Goal: Task Accomplishment & Management: Manage account settings

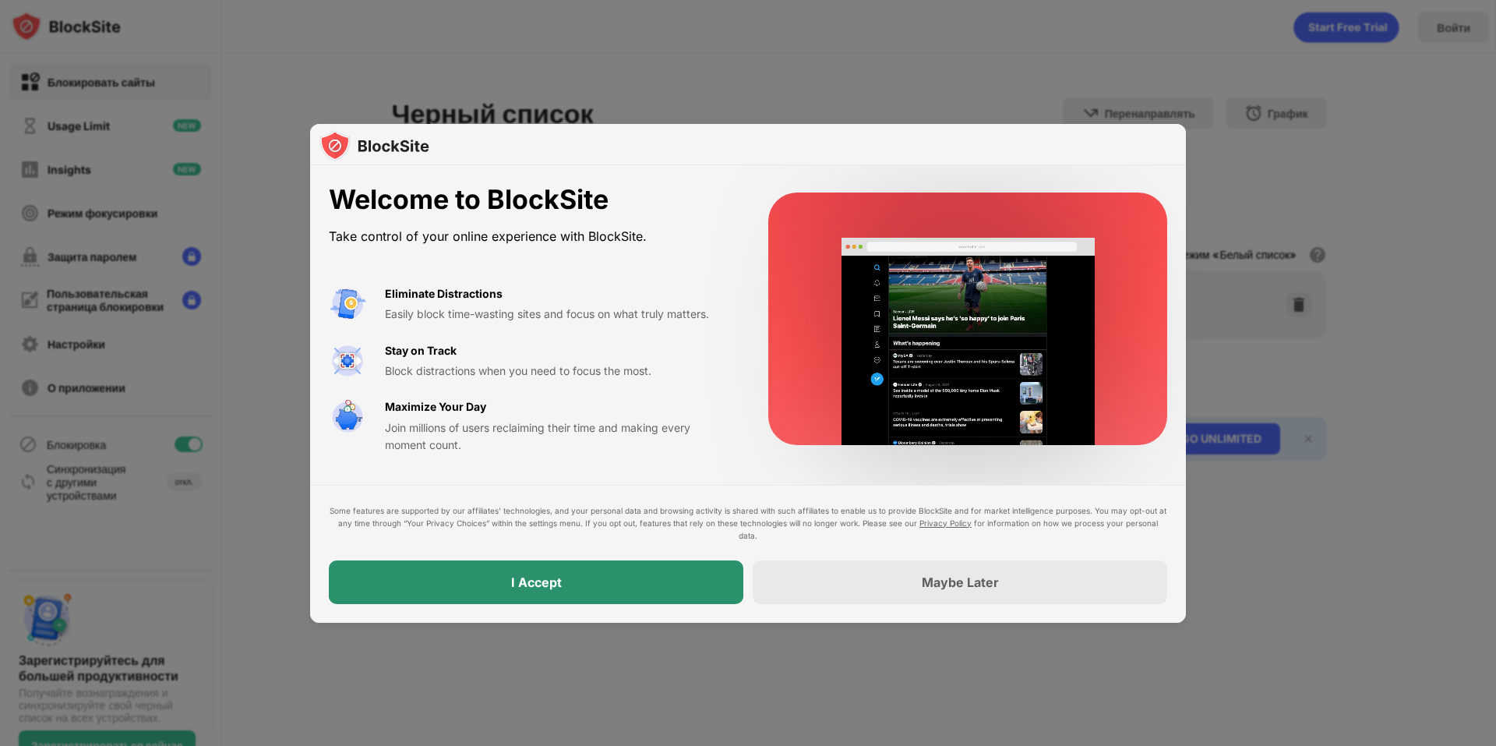
click at [578, 575] on div "I Accept" at bounding box center [536, 582] width 415 height 44
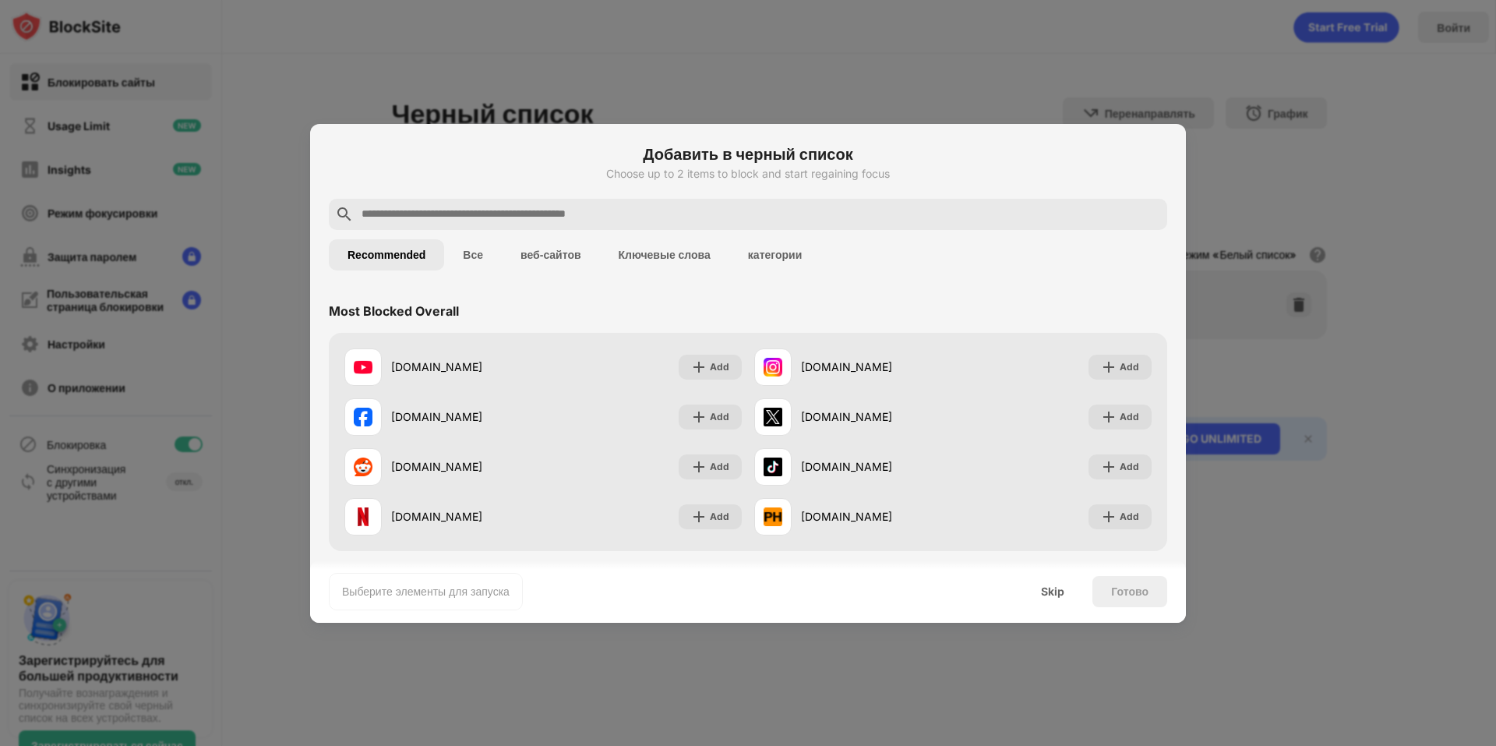
click at [511, 211] on input "text" at bounding box center [760, 214] width 801 height 19
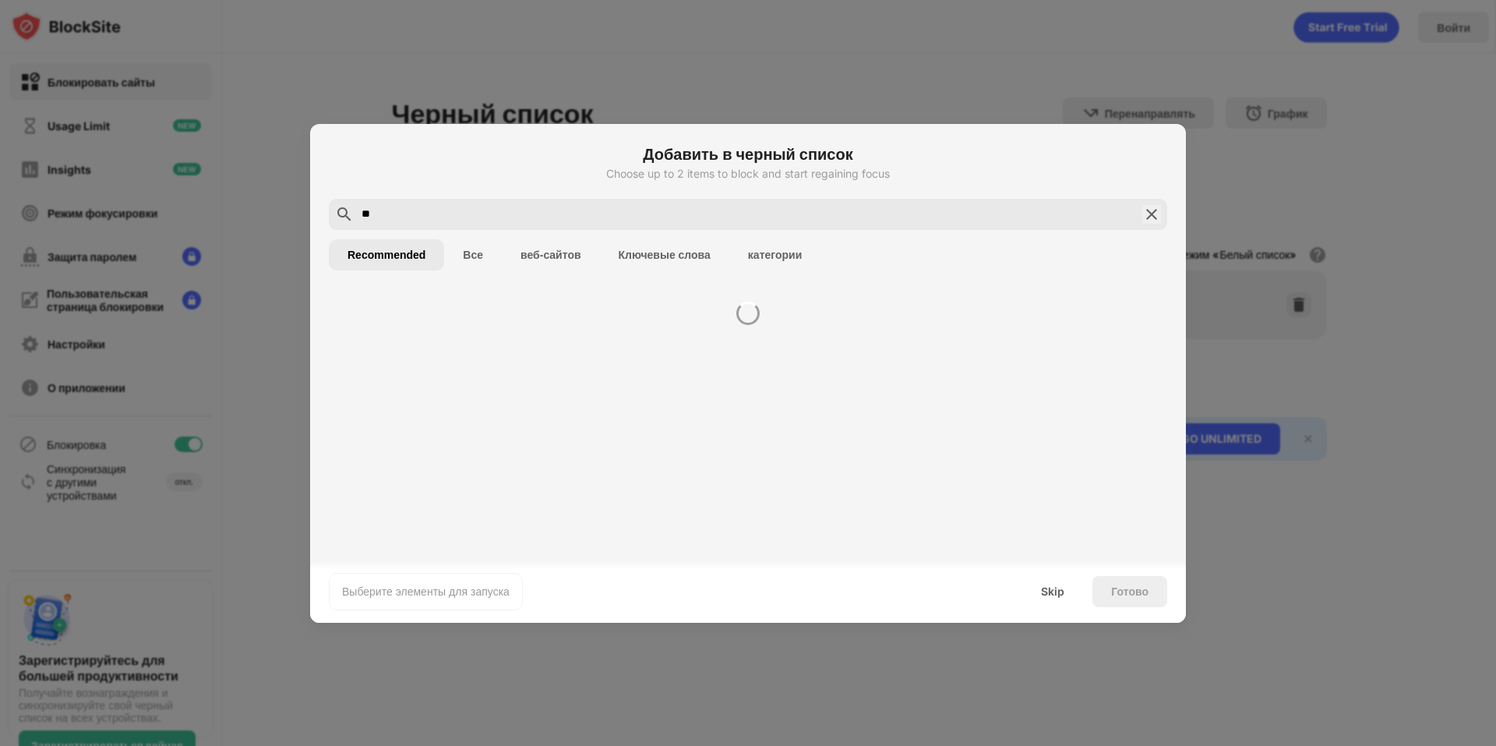
type input "*"
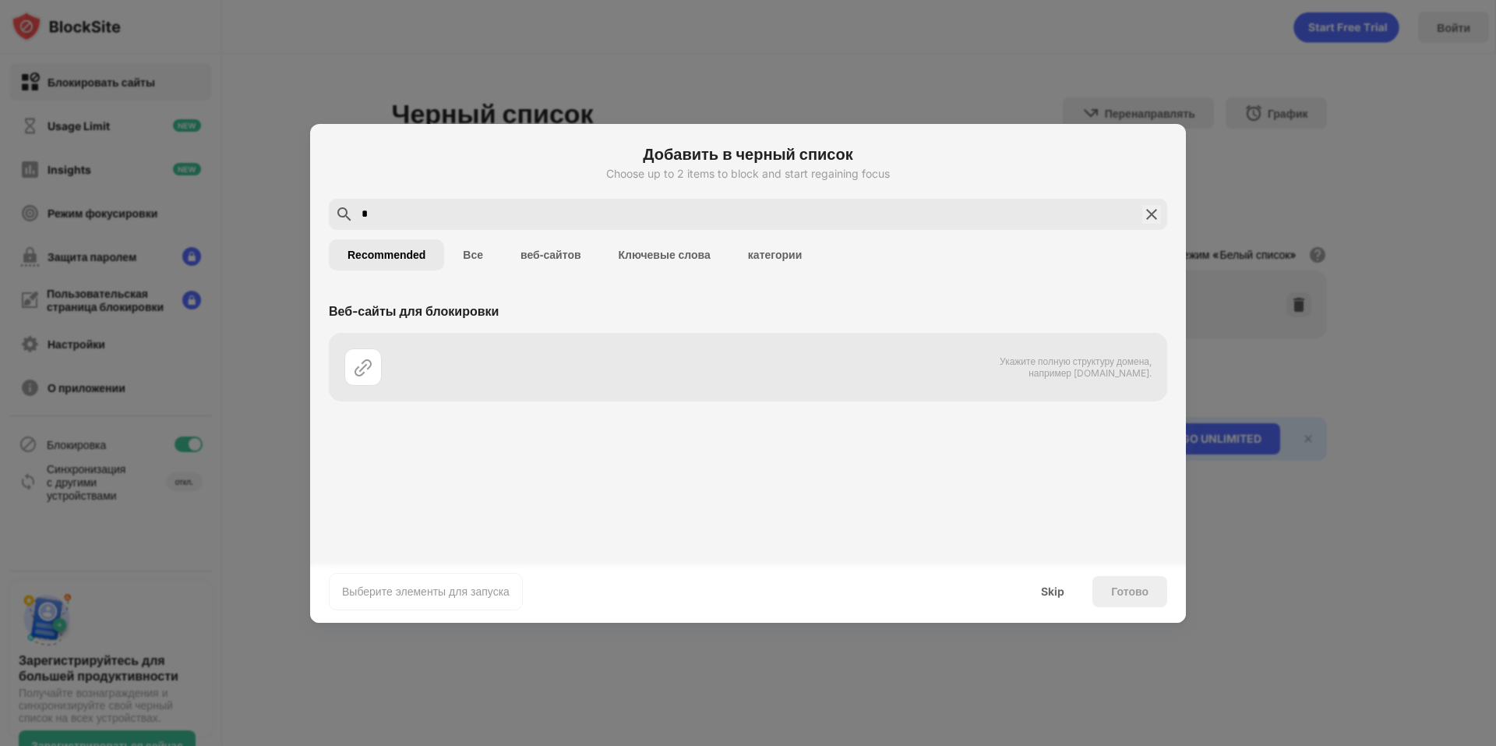
click at [517, 207] on input "text" at bounding box center [748, 214] width 776 height 19
type input "*"
paste input "*********"
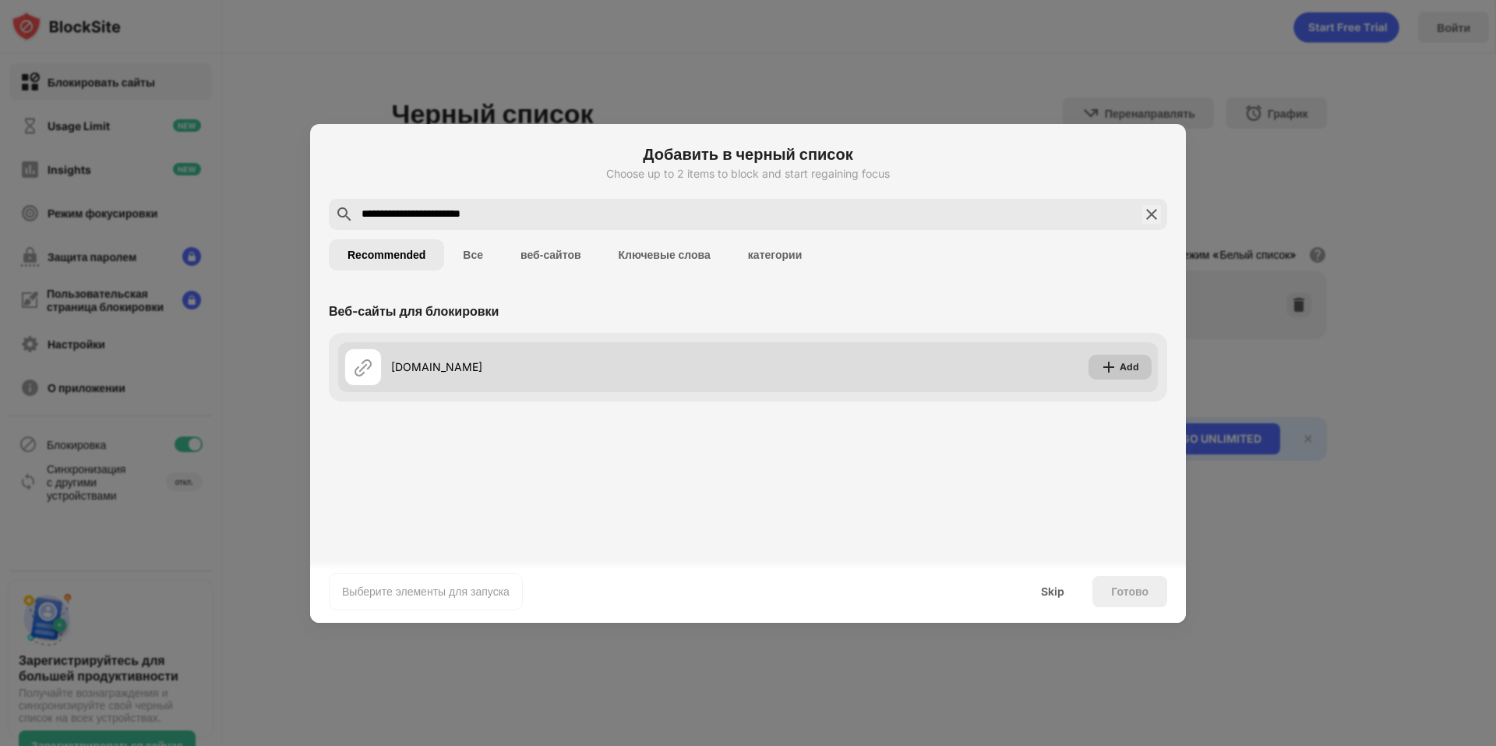
type input "**********"
click at [1104, 369] on img at bounding box center [1109, 367] width 16 height 16
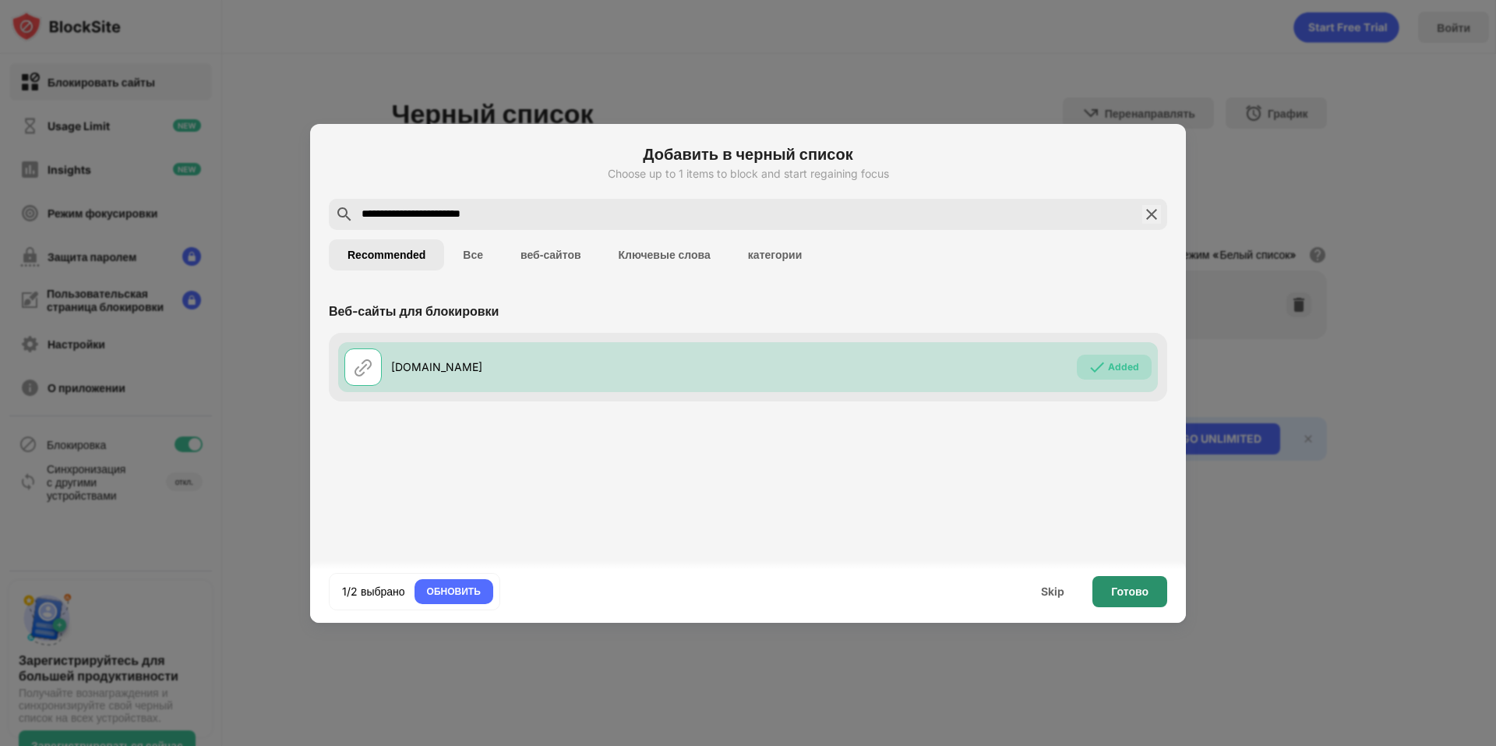
click at [1127, 585] on div "Готово" at bounding box center [1129, 591] width 37 height 12
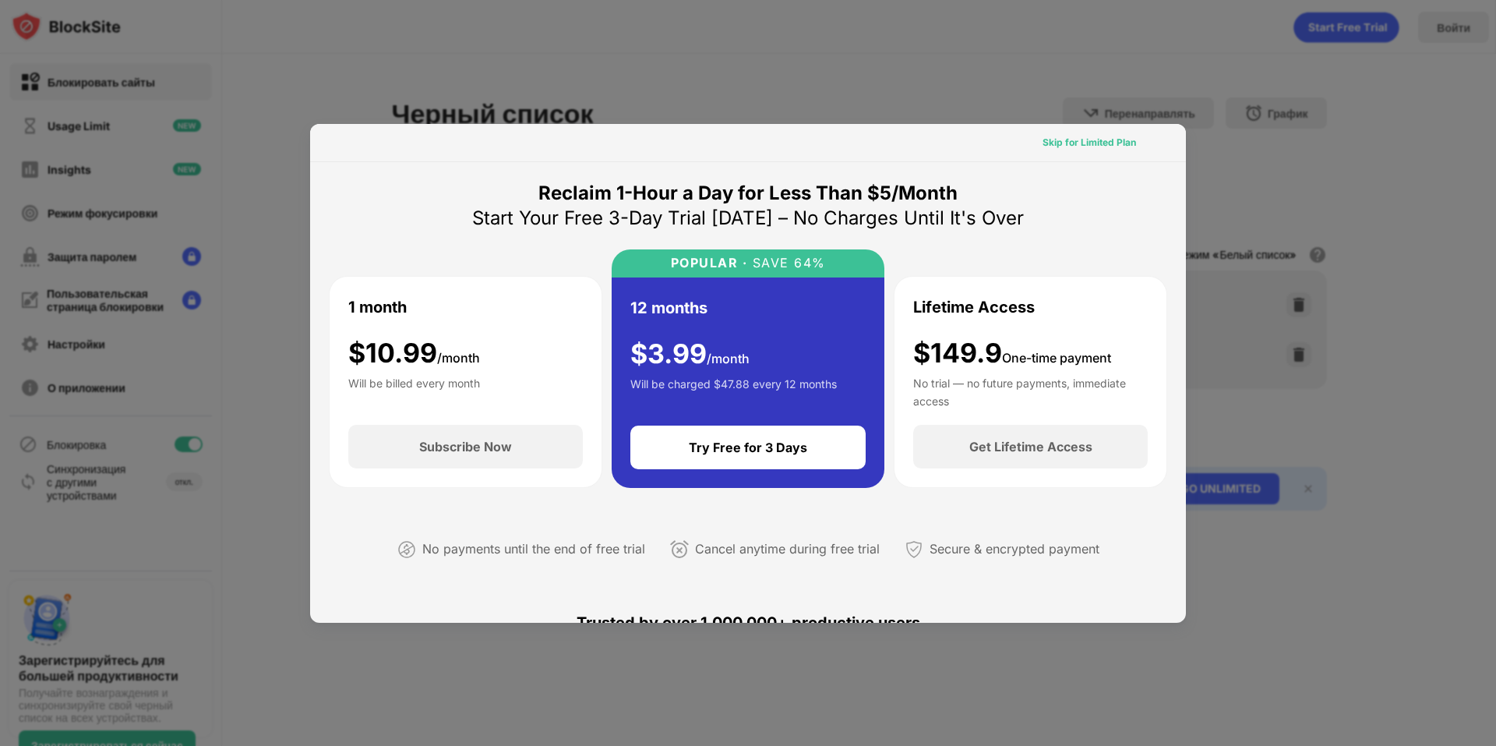
click at [1064, 147] on div "Skip for Limited Plan" at bounding box center [1090, 143] width 94 height 16
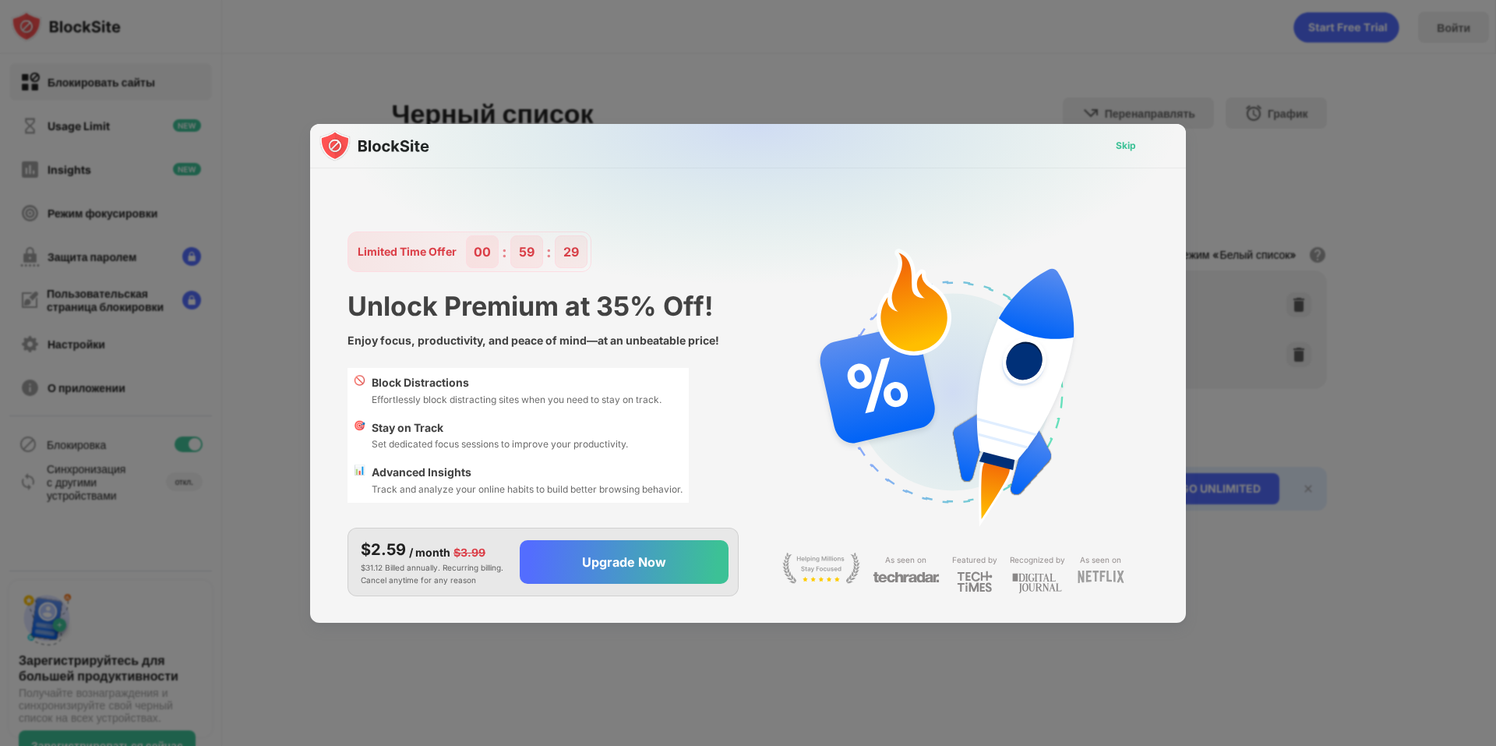
click at [1118, 152] on div "Skip" at bounding box center [1126, 146] width 20 height 16
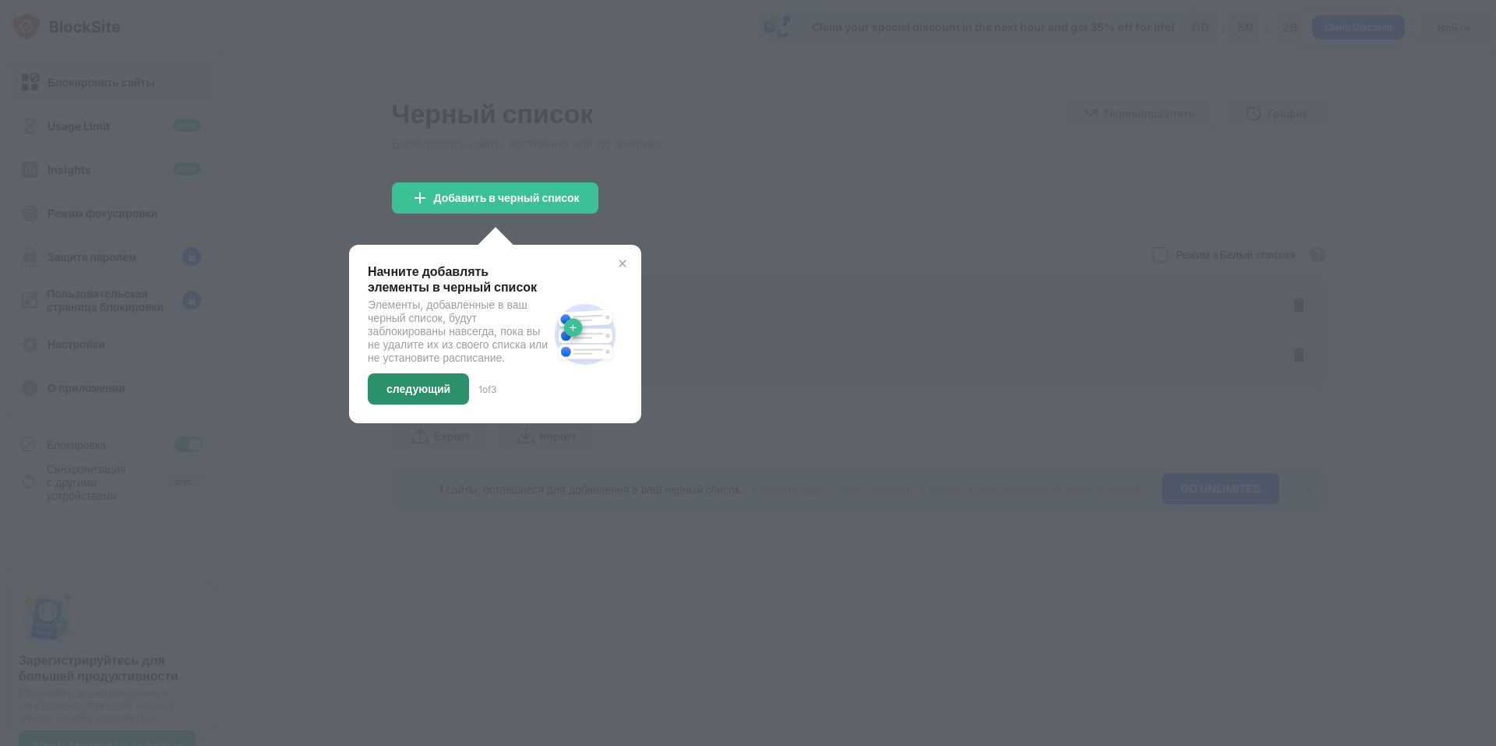
click at [422, 395] on div "следующий" at bounding box center [419, 389] width 64 height 12
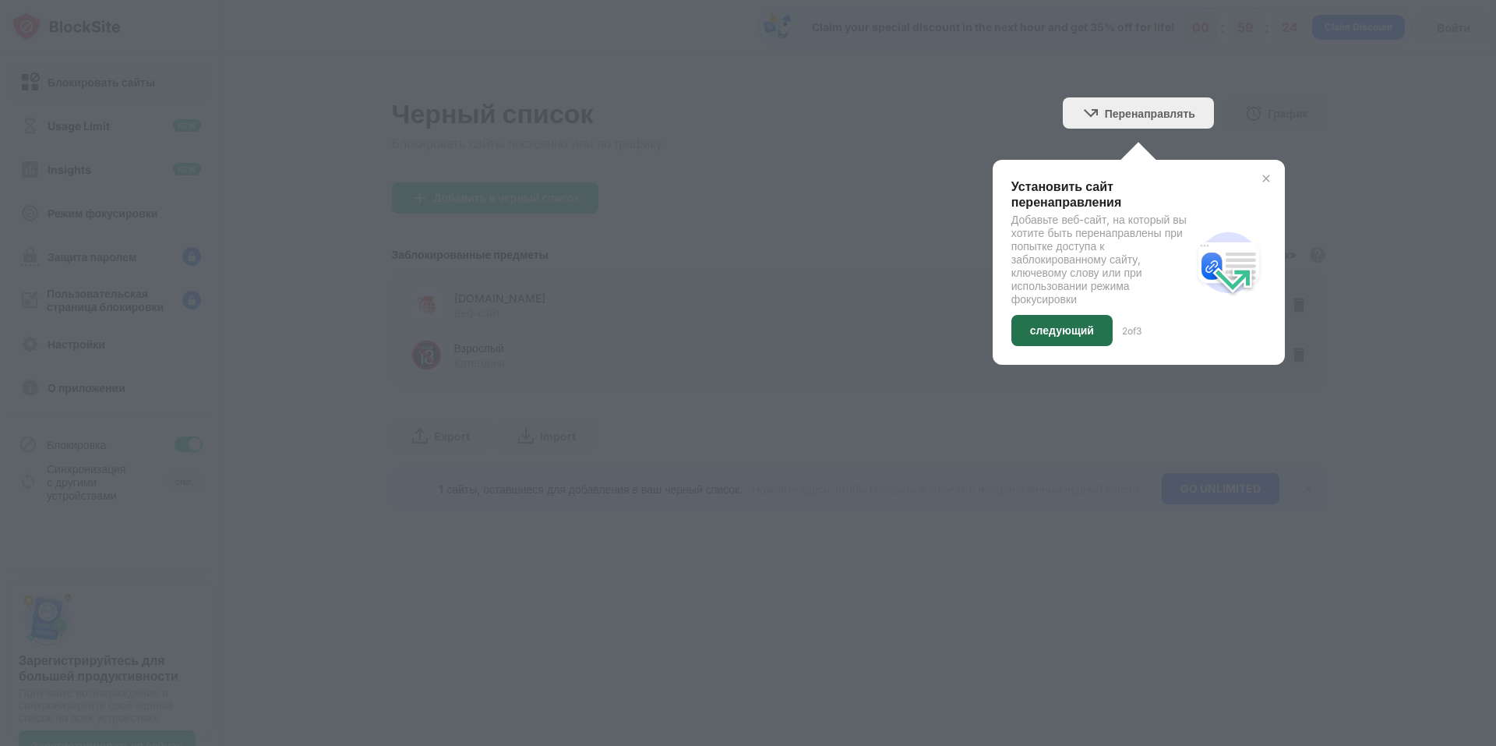
click at [1058, 335] on div "следующий" at bounding box center [1062, 330] width 64 height 12
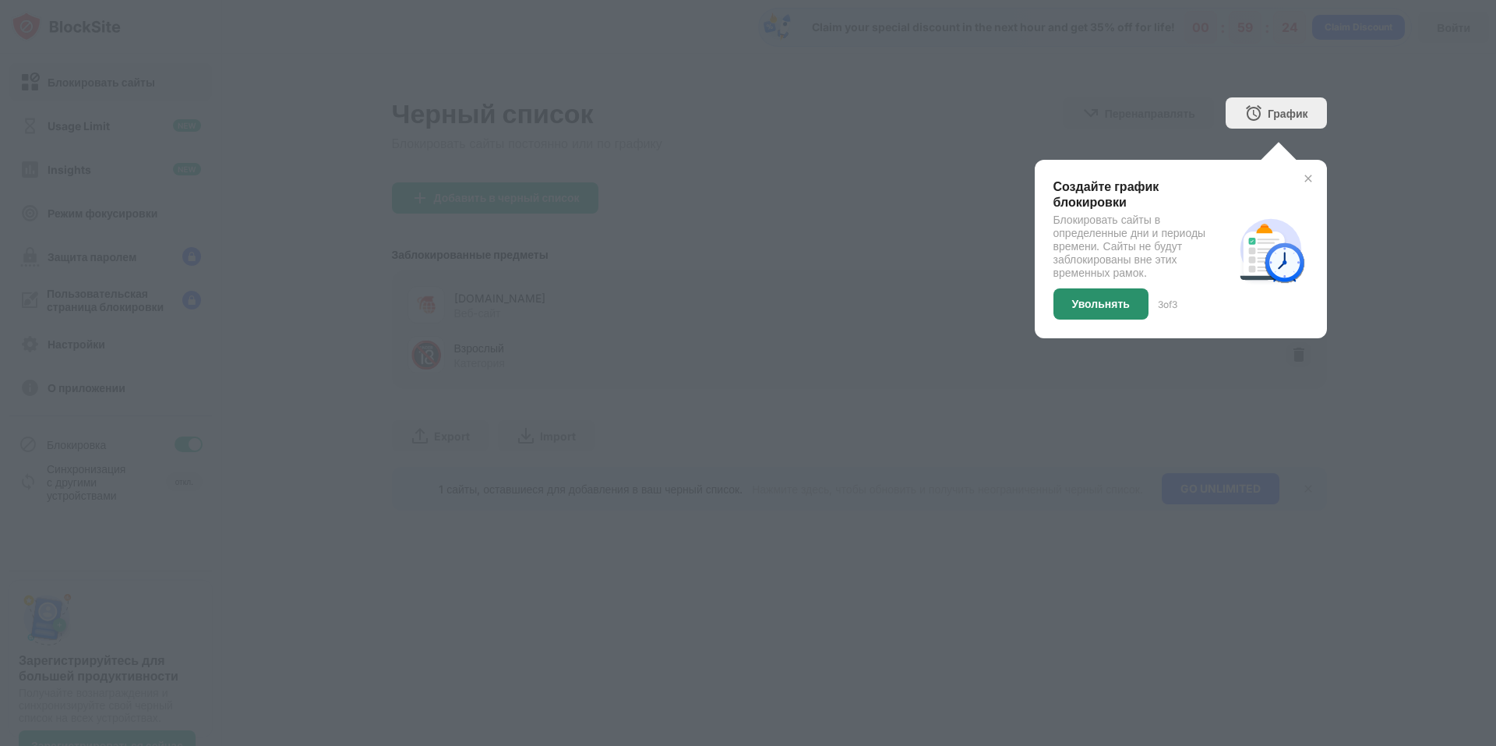
click at [1083, 307] on div "Увольнять" at bounding box center [1101, 304] width 58 height 12
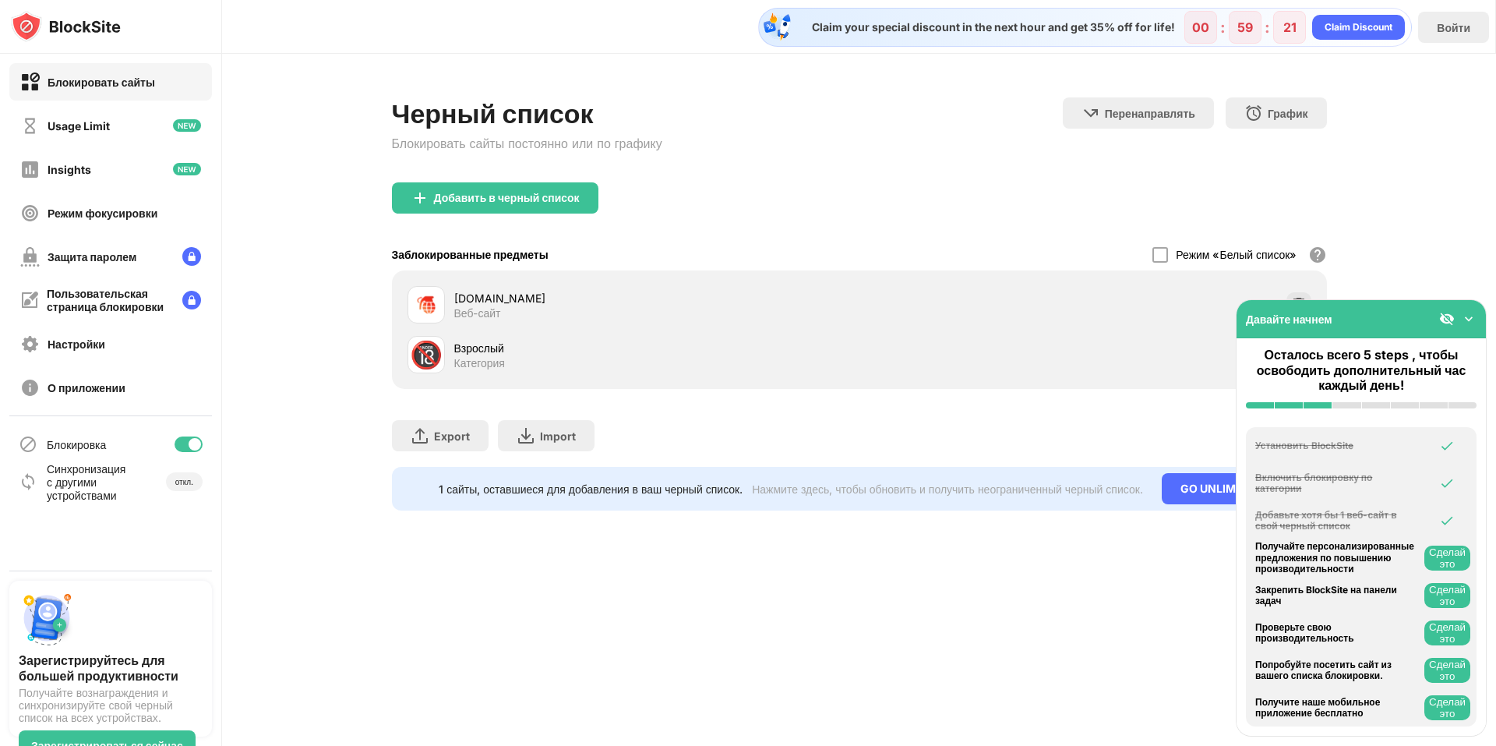
click at [1470, 316] on img at bounding box center [1469, 319] width 16 height 16
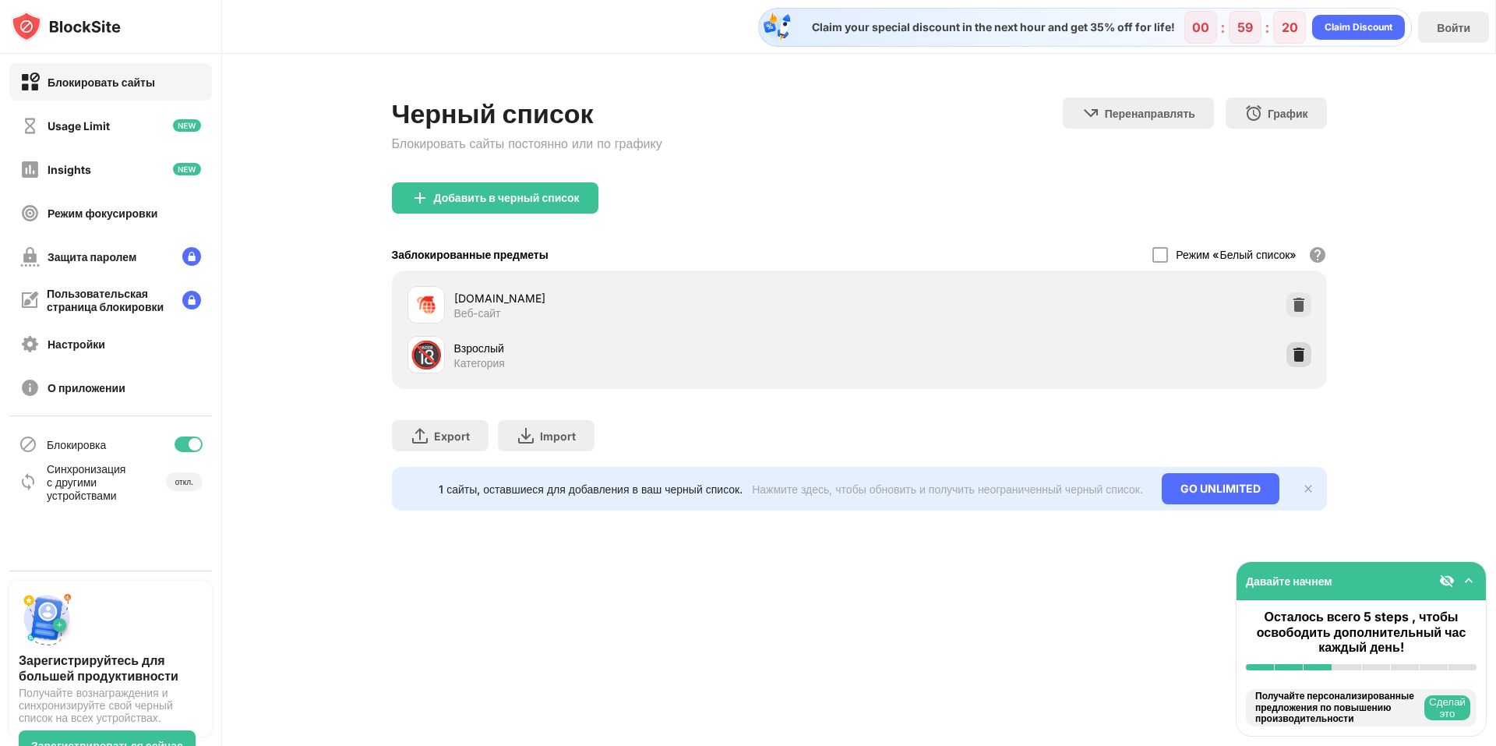
click at [1297, 359] on img at bounding box center [1299, 355] width 16 height 16
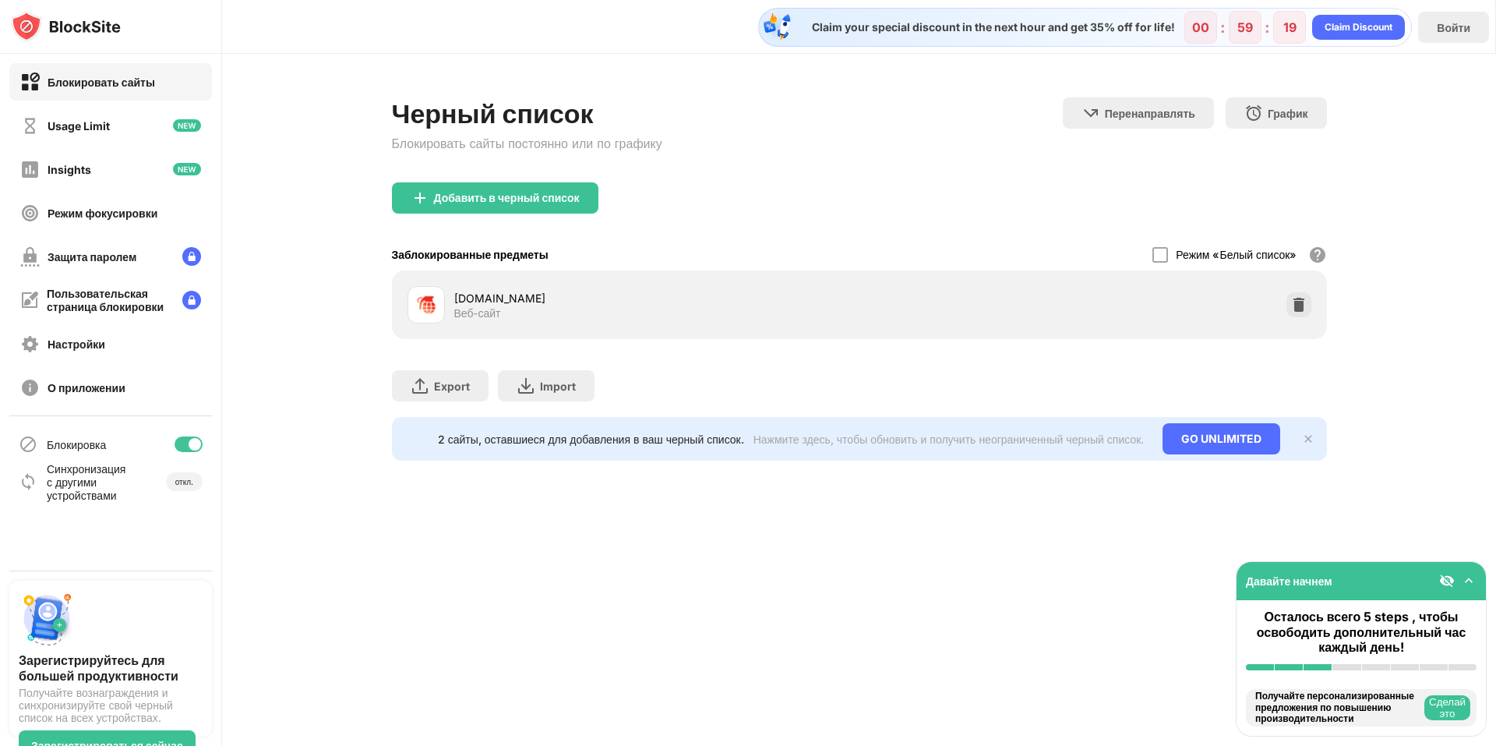
click at [492, 299] on div "case-battle.life" at bounding box center [656, 298] width 405 height 16
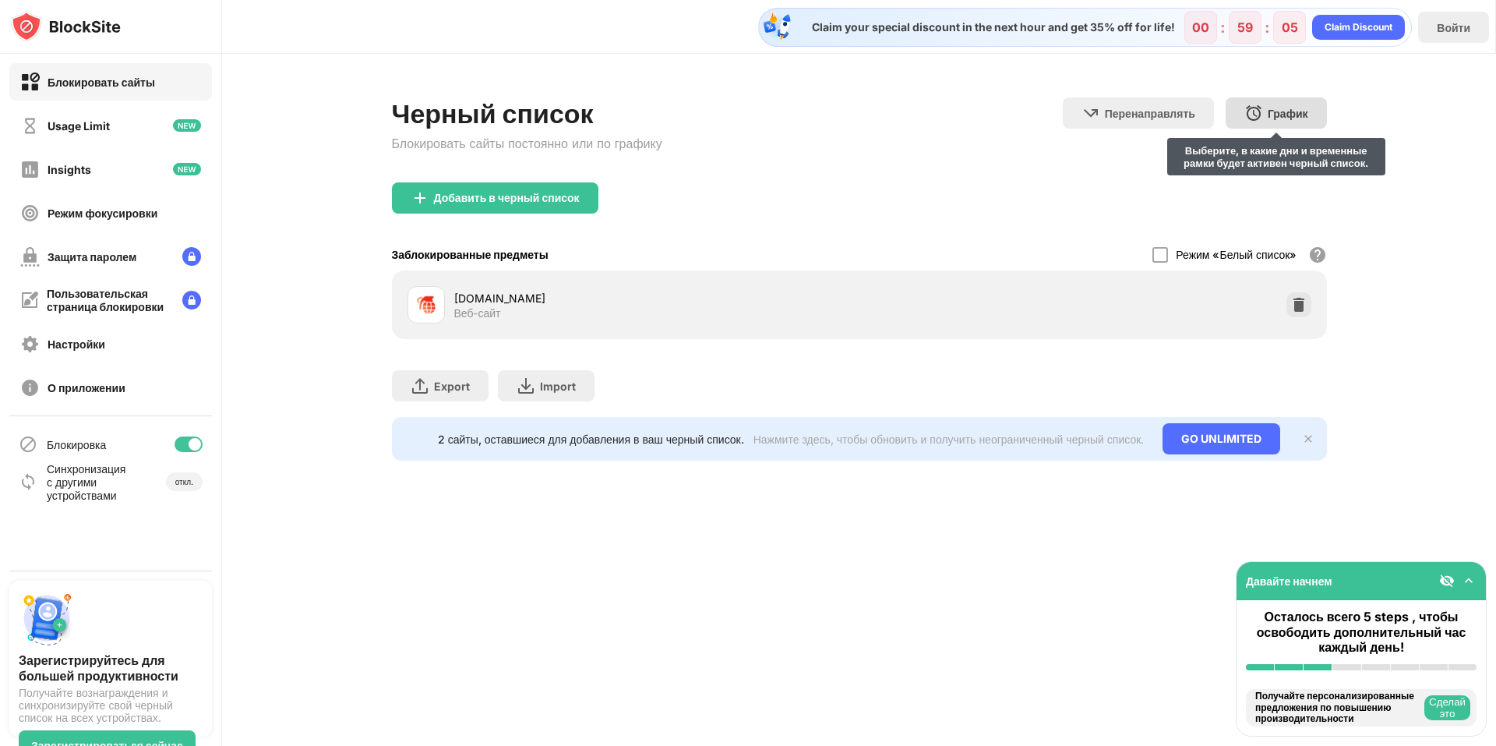
click at [1290, 114] on div "График" at bounding box center [1288, 113] width 41 height 13
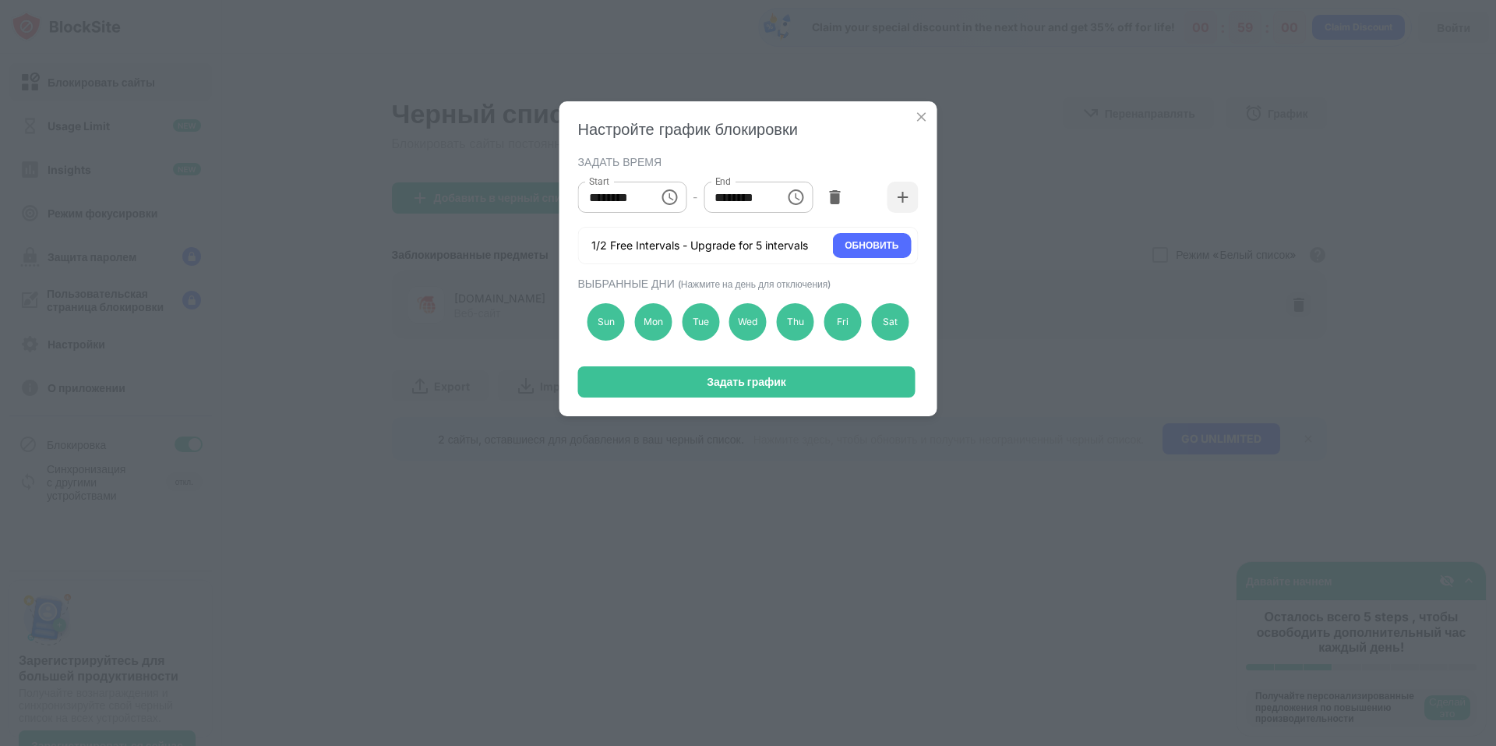
click at [916, 118] on img at bounding box center [922, 117] width 16 height 16
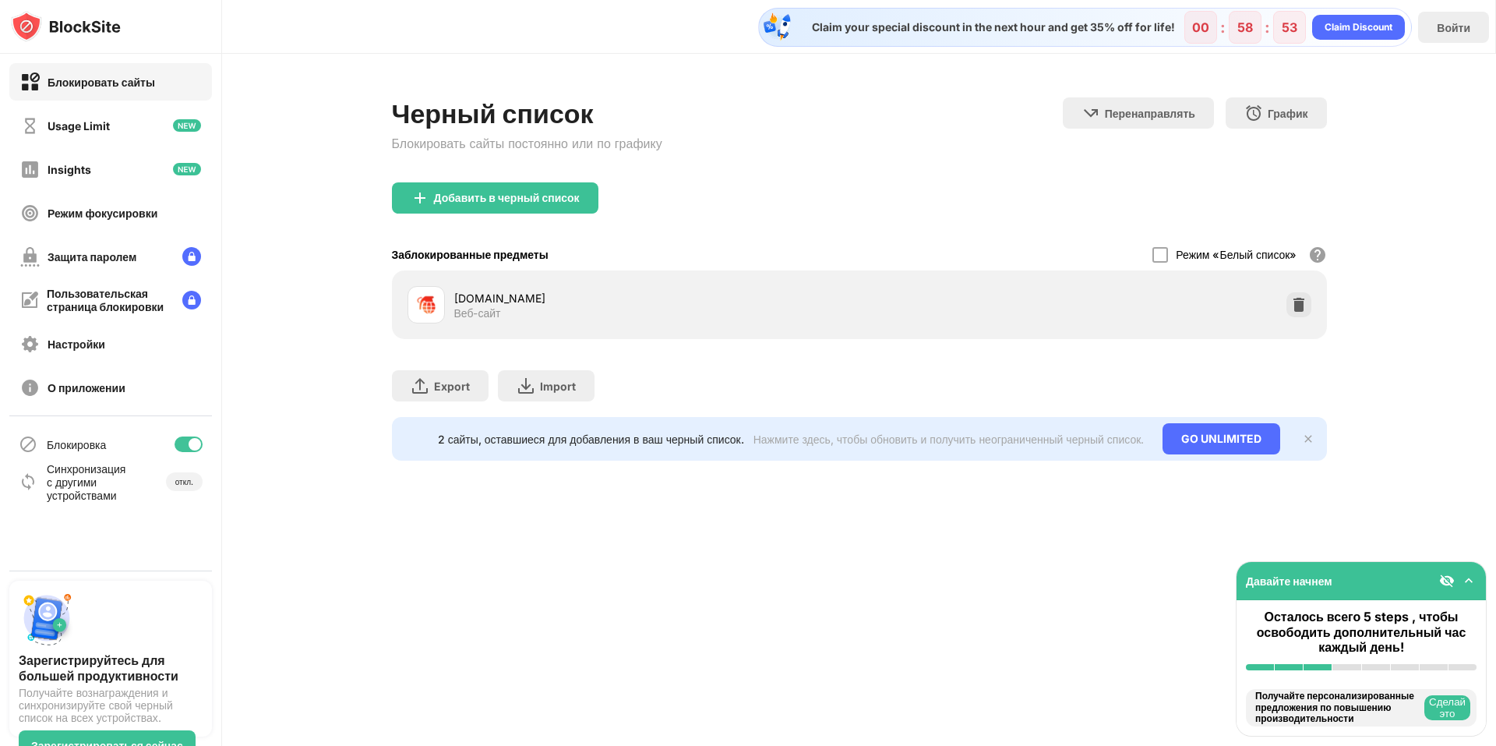
click at [1302, 444] on img at bounding box center [1308, 439] width 12 height 12
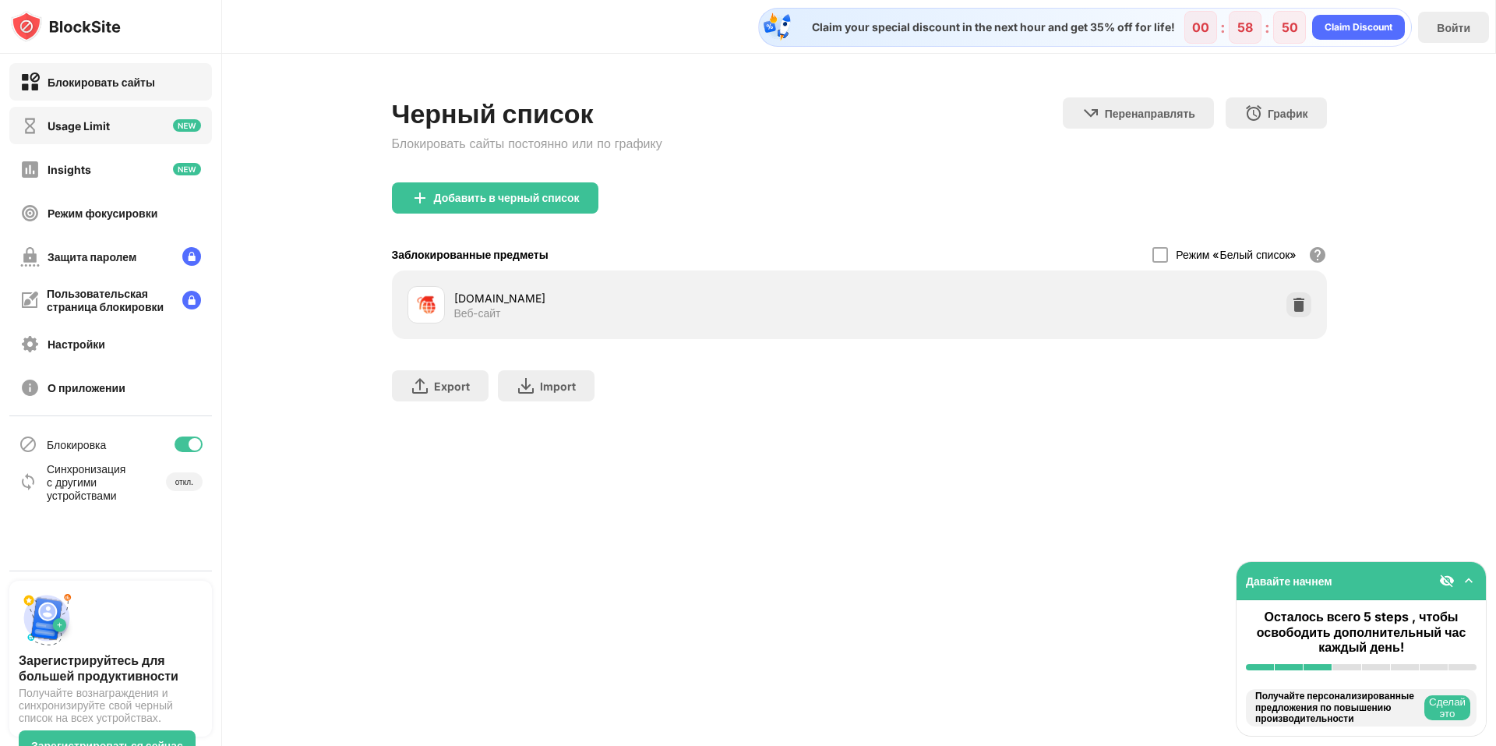
click at [99, 129] on div "Usage Limit" at bounding box center [79, 125] width 62 height 13
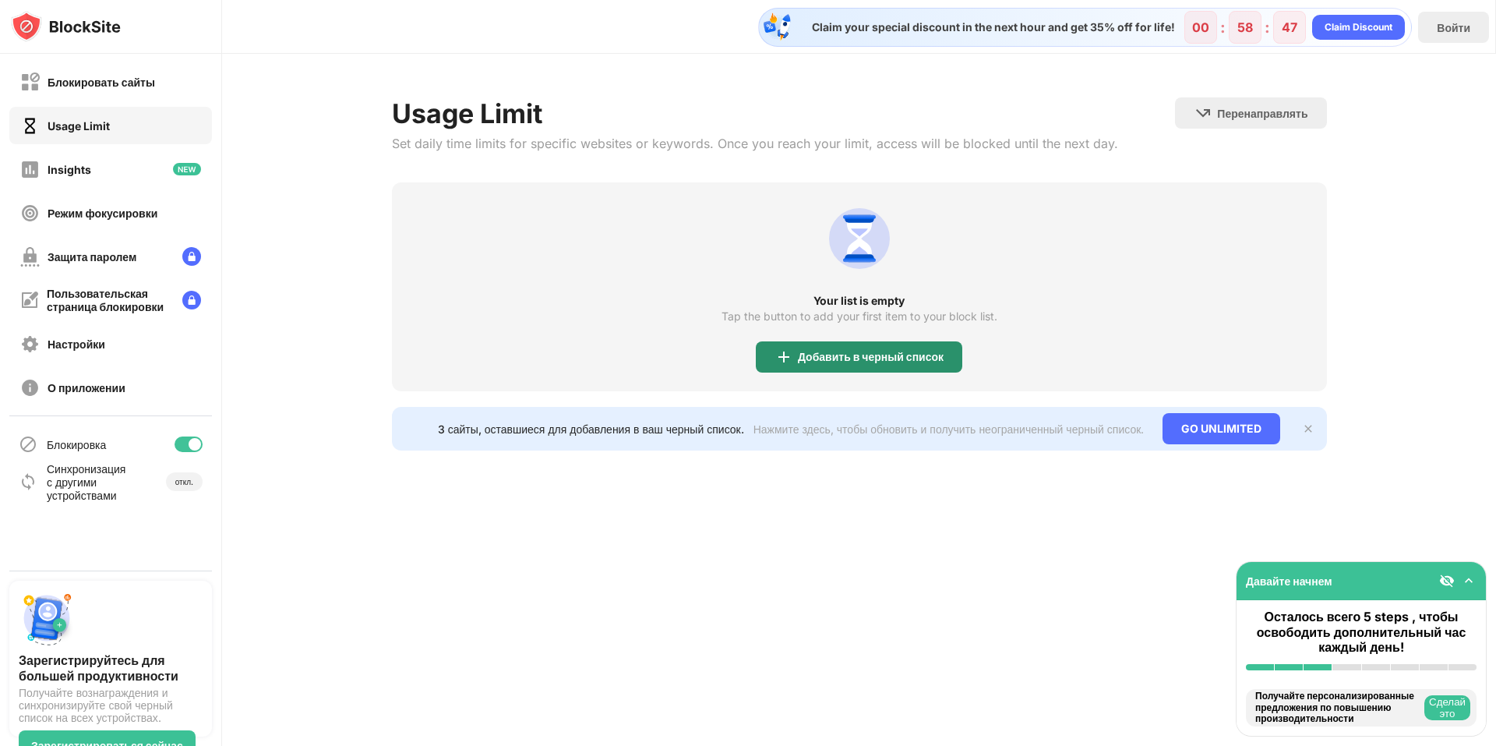
click at [808, 358] on div "Добавить в черный список" at bounding box center [871, 357] width 146 height 12
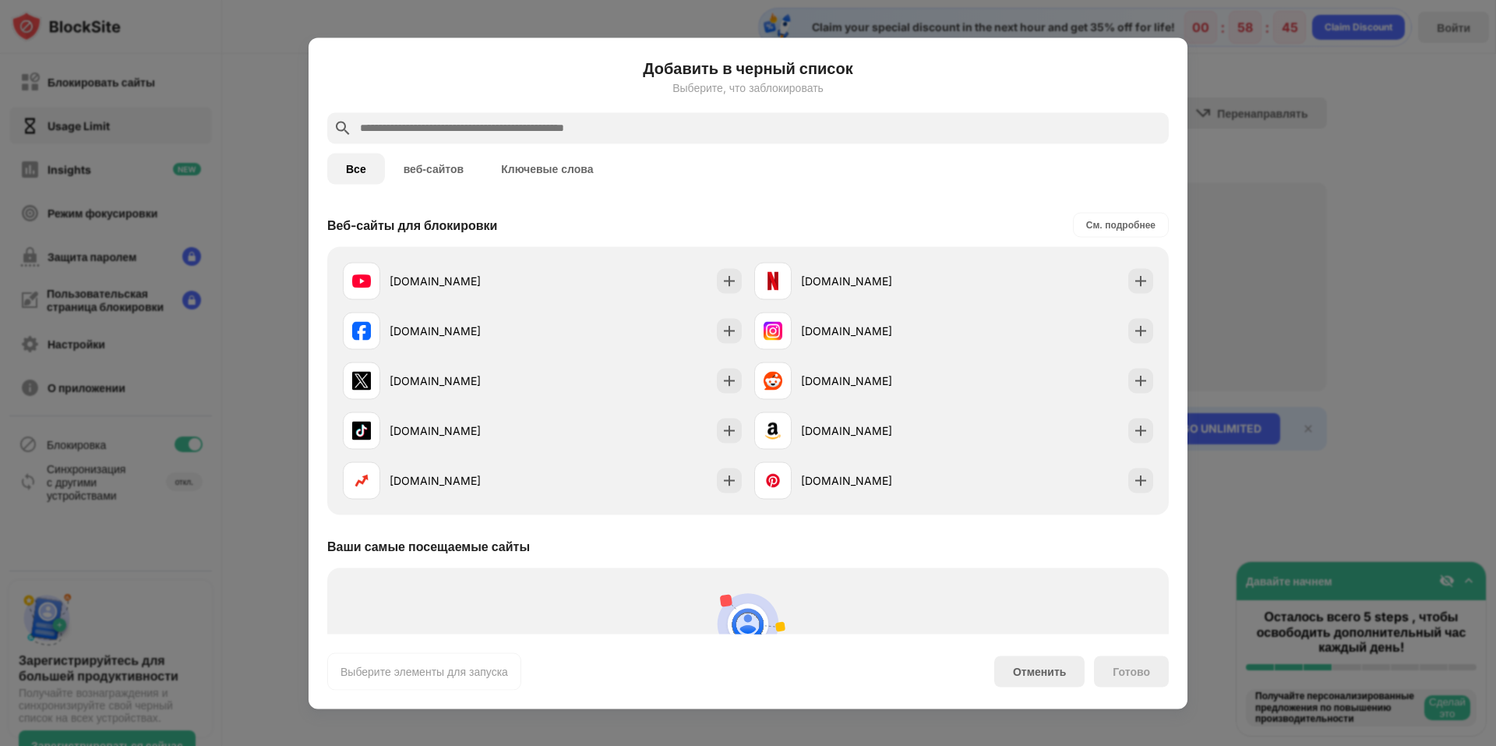
click at [534, 132] on input "text" at bounding box center [760, 127] width 804 height 19
paste input "**********"
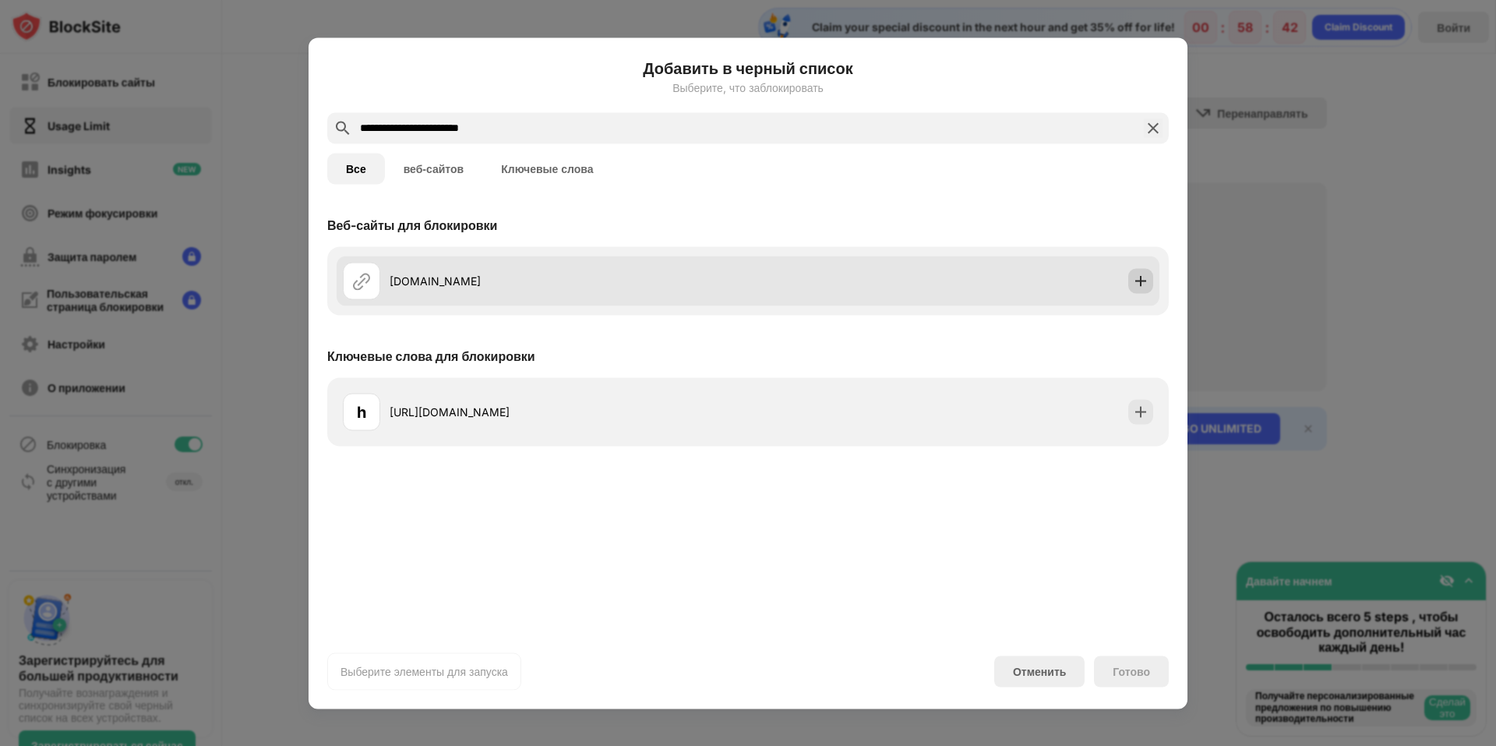
type input "**********"
click at [1142, 281] on img at bounding box center [1141, 281] width 16 height 16
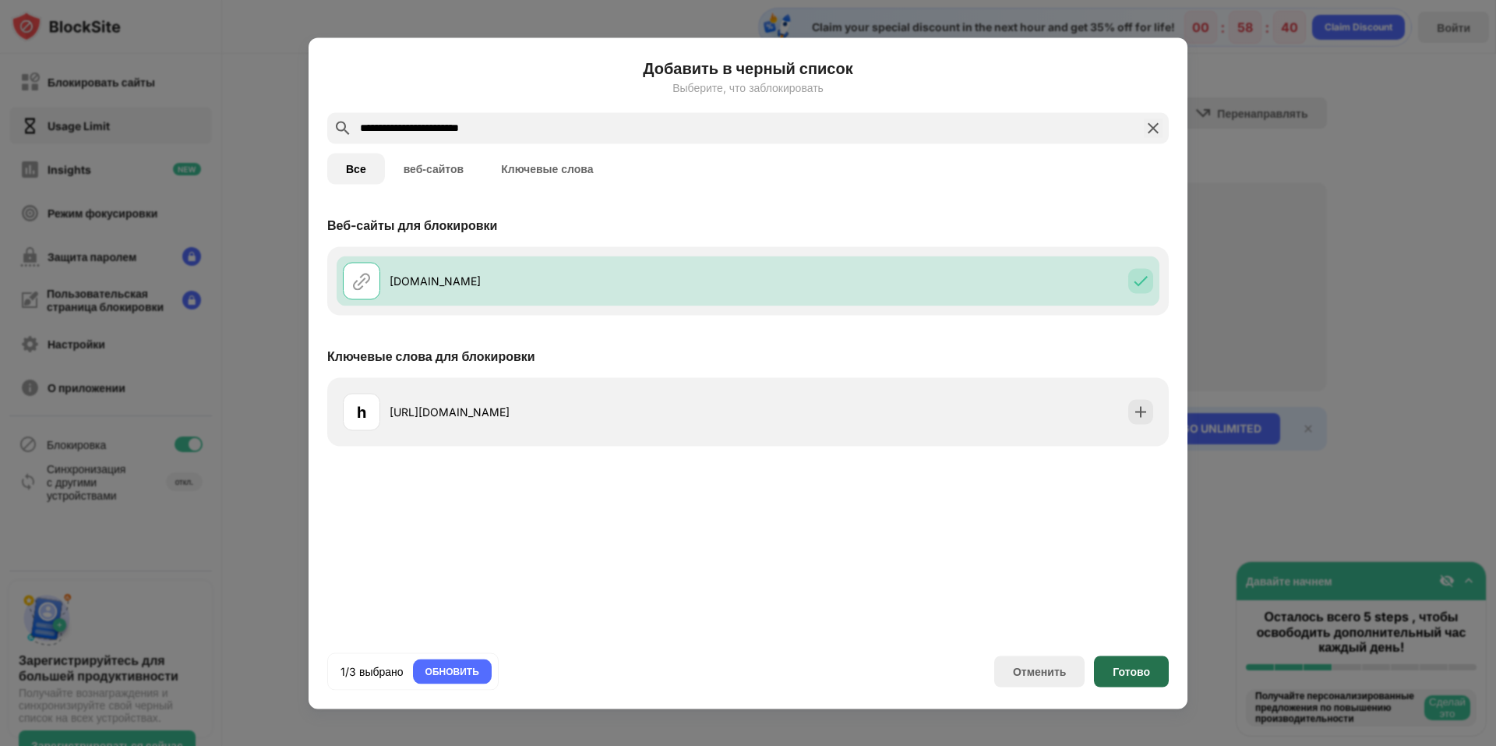
click at [1142, 673] on div "Готово" at bounding box center [1131, 671] width 37 height 12
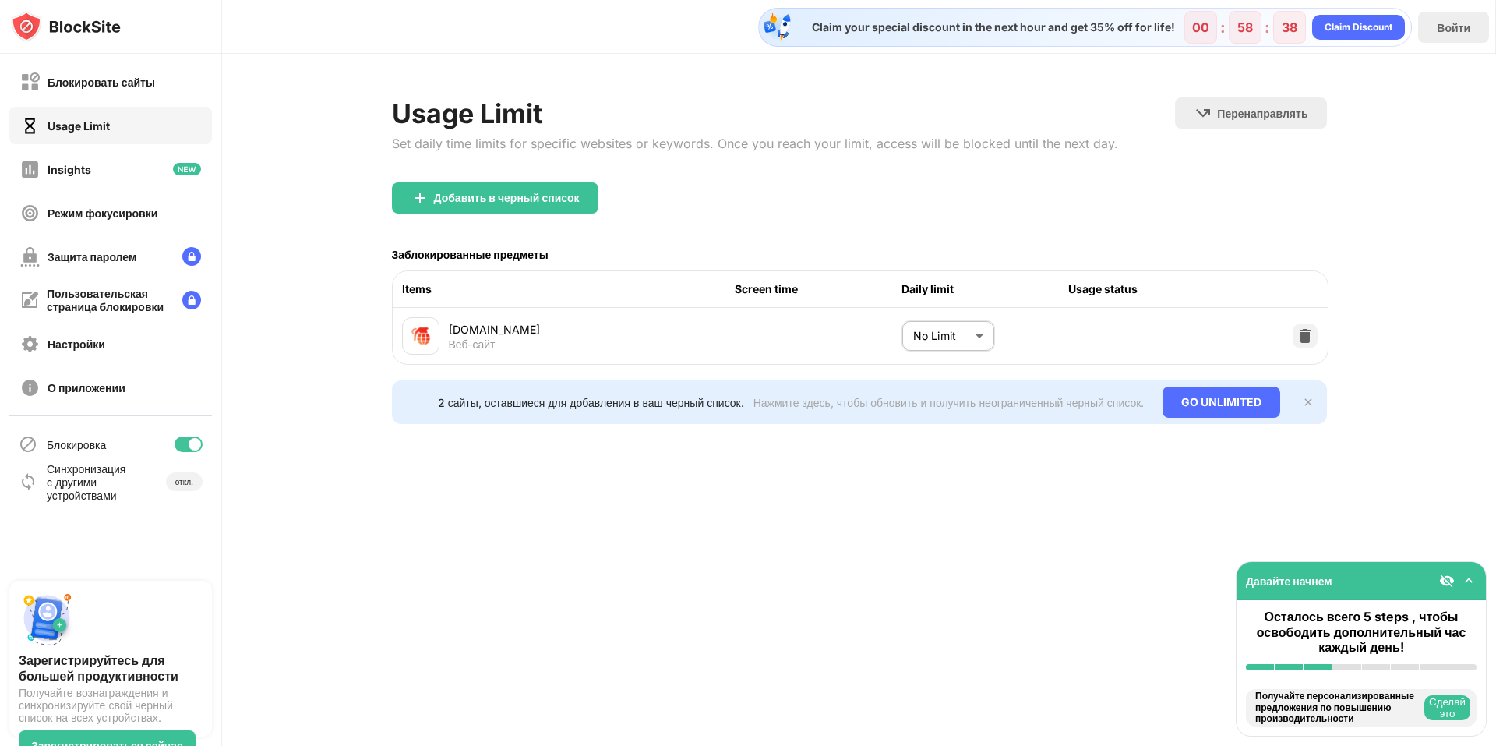
click at [982, 330] on body "Блокировать сайты Usage Limit Insights Режим фокусировки Защита паролем Пользов…" at bounding box center [748, 373] width 1496 height 746
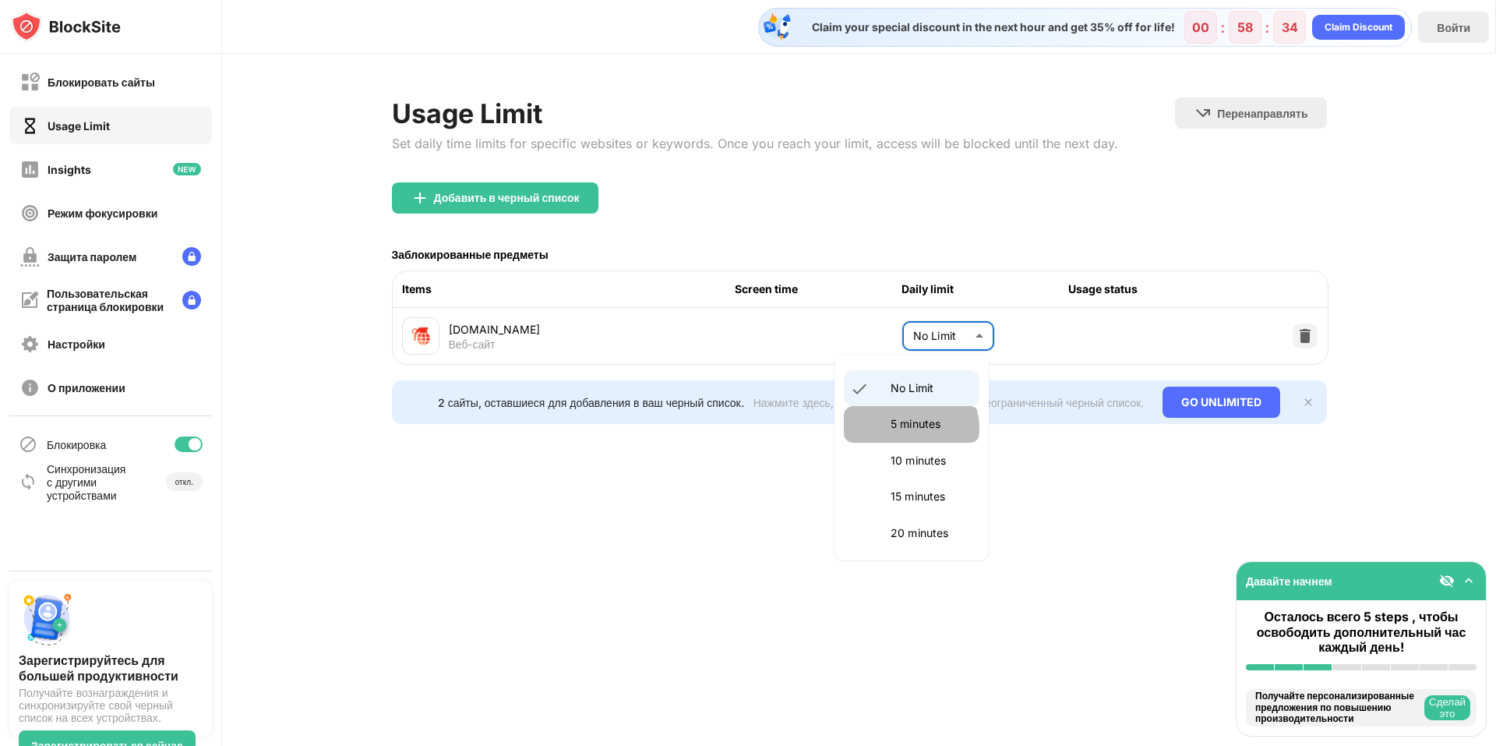
click at [909, 428] on p "5 minutes" at bounding box center [930, 423] width 79 height 17
type input "*"
click at [1293, 335] on div at bounding box center [1305, 335] width 25 height 25
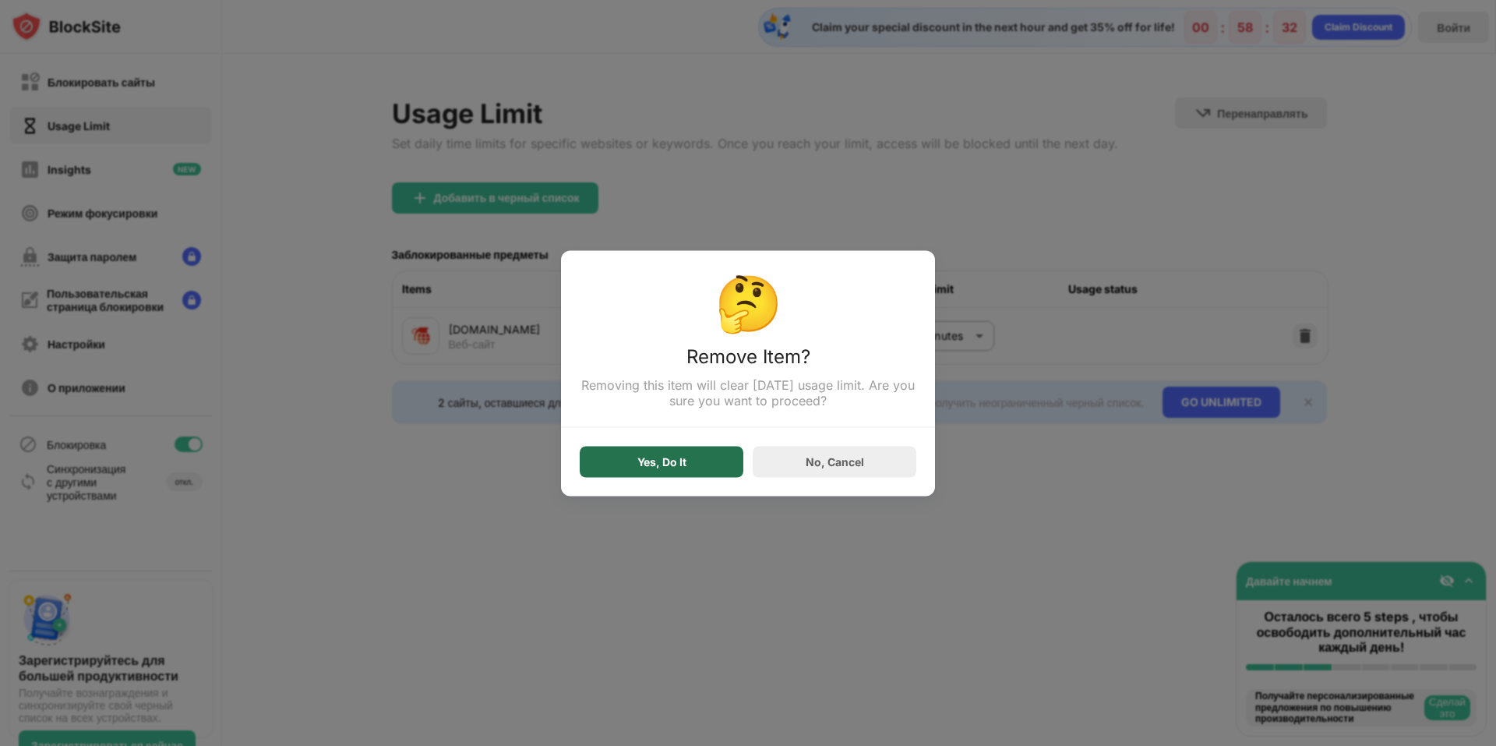
click at [671, 465] on div "Yes, Do It" at bounding box center [661, 461] width 49 height 12
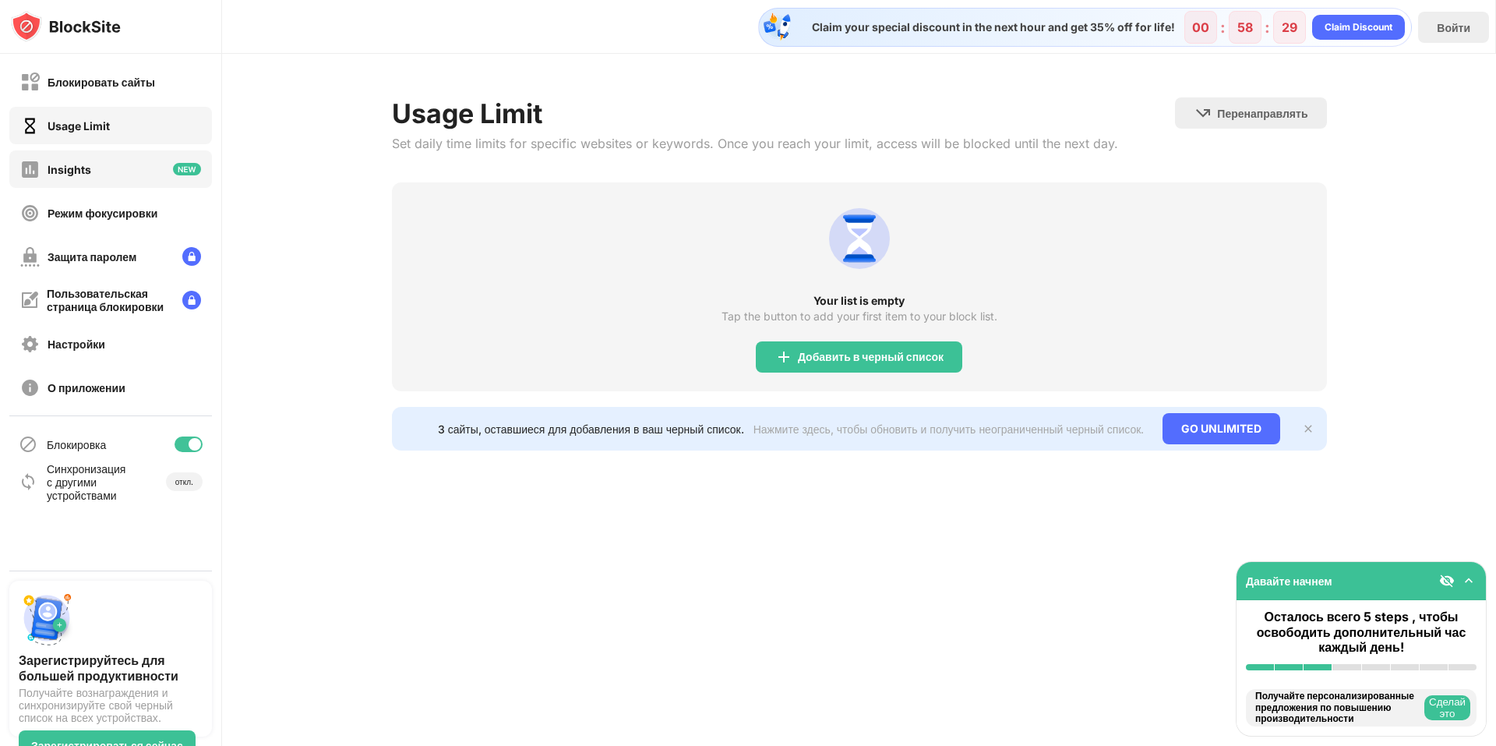
click at [89, 182] on div "Insights" at bounding box center [110, 168] width 203 height 37
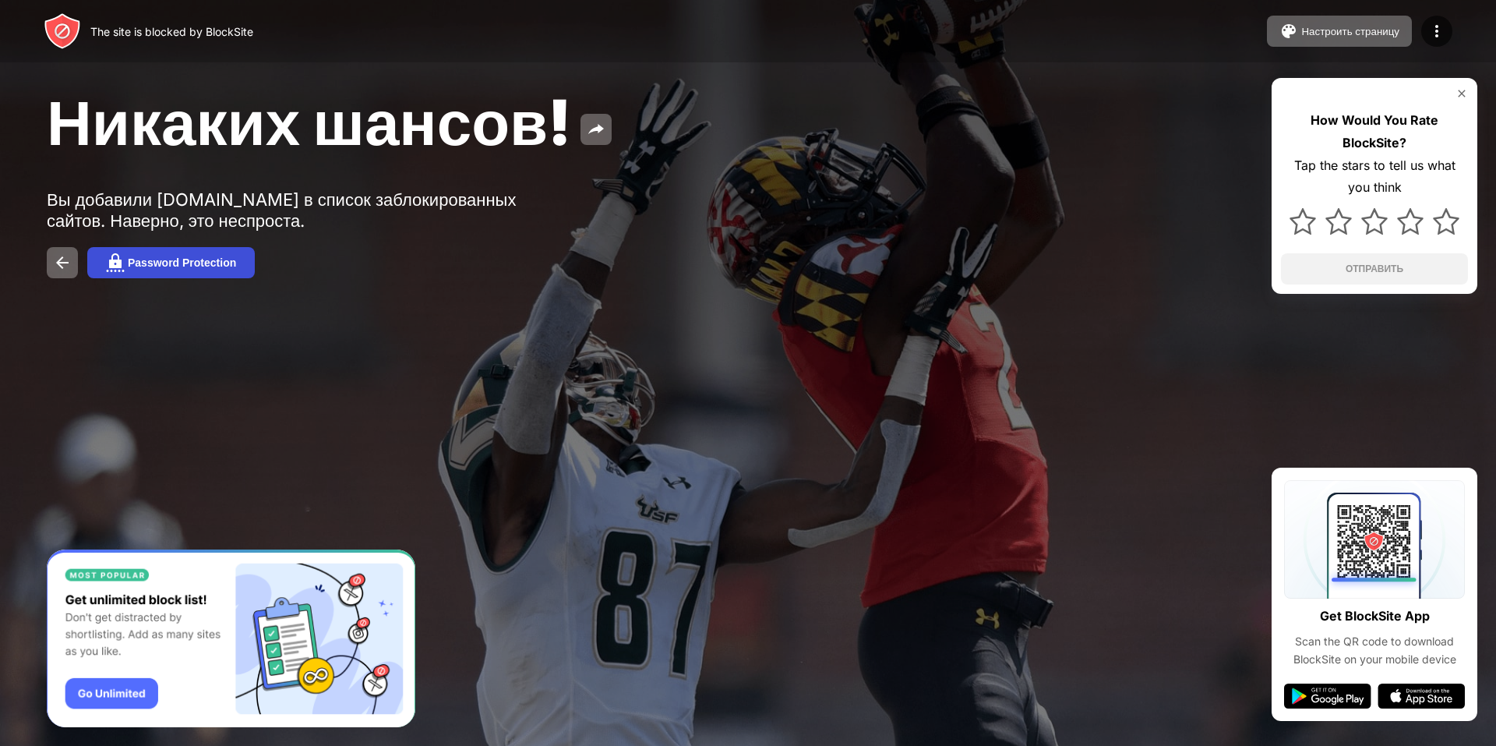
click at [194, 276] on button "Password Protection" at bounding box center [171, 262] width 168 height 31
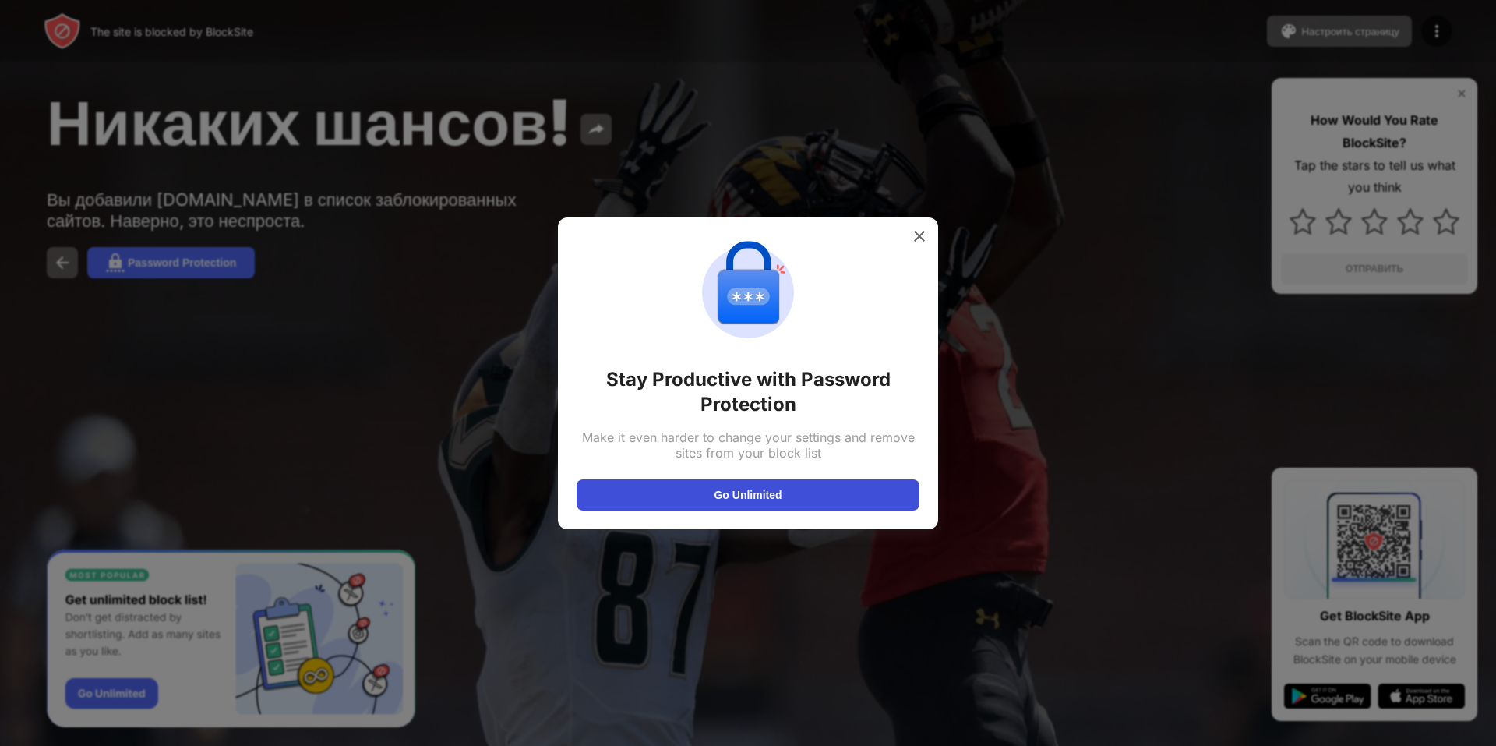
click at [652, 493] on button "Go Unlimited" at bounding box center [748, 494] width 343 height 31
